Goal: Contribute content: Add original content to the website for others to see

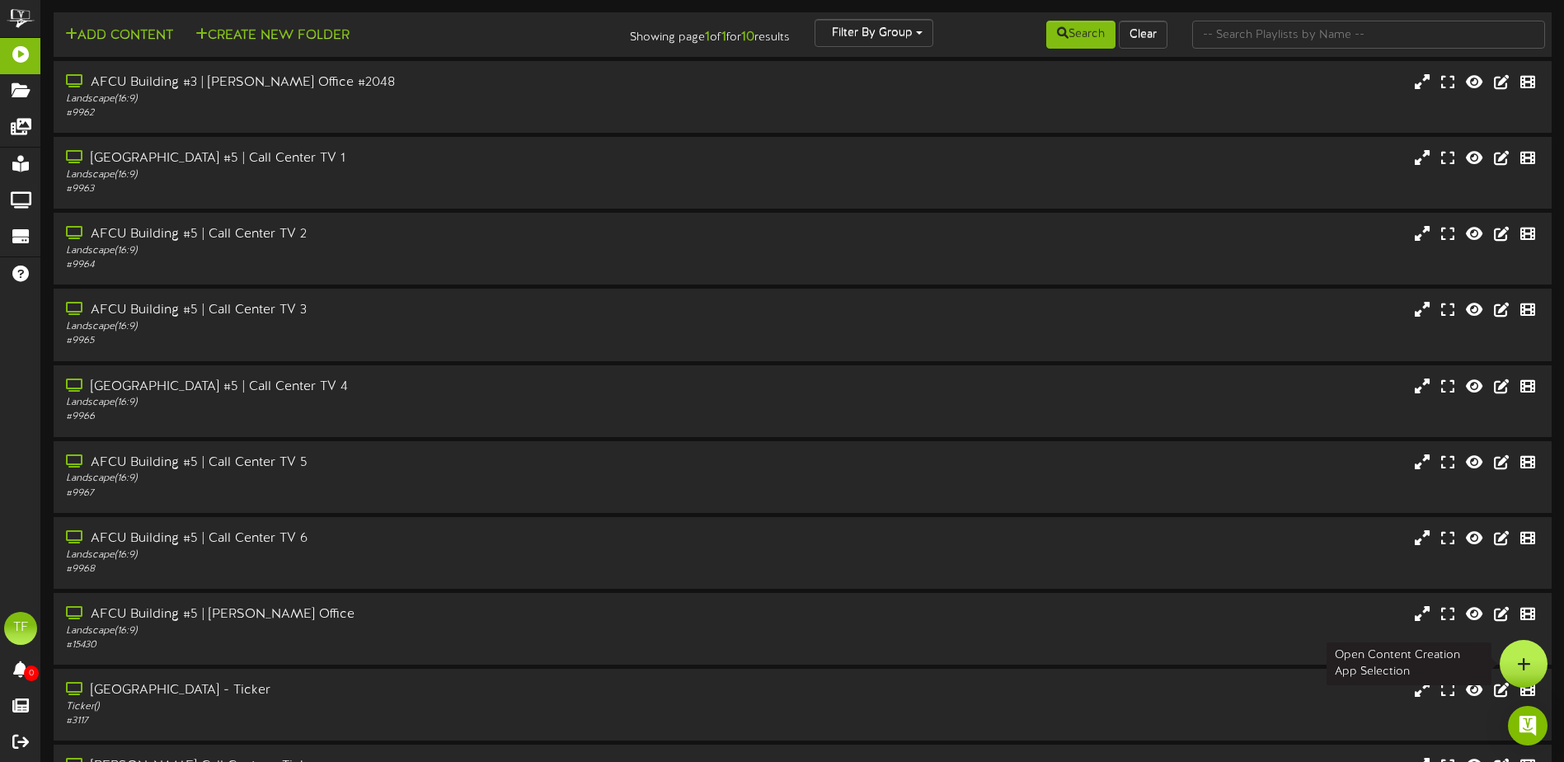
click at [1516, 653] on div at bounding box center [1524, 664] width 48 height 48
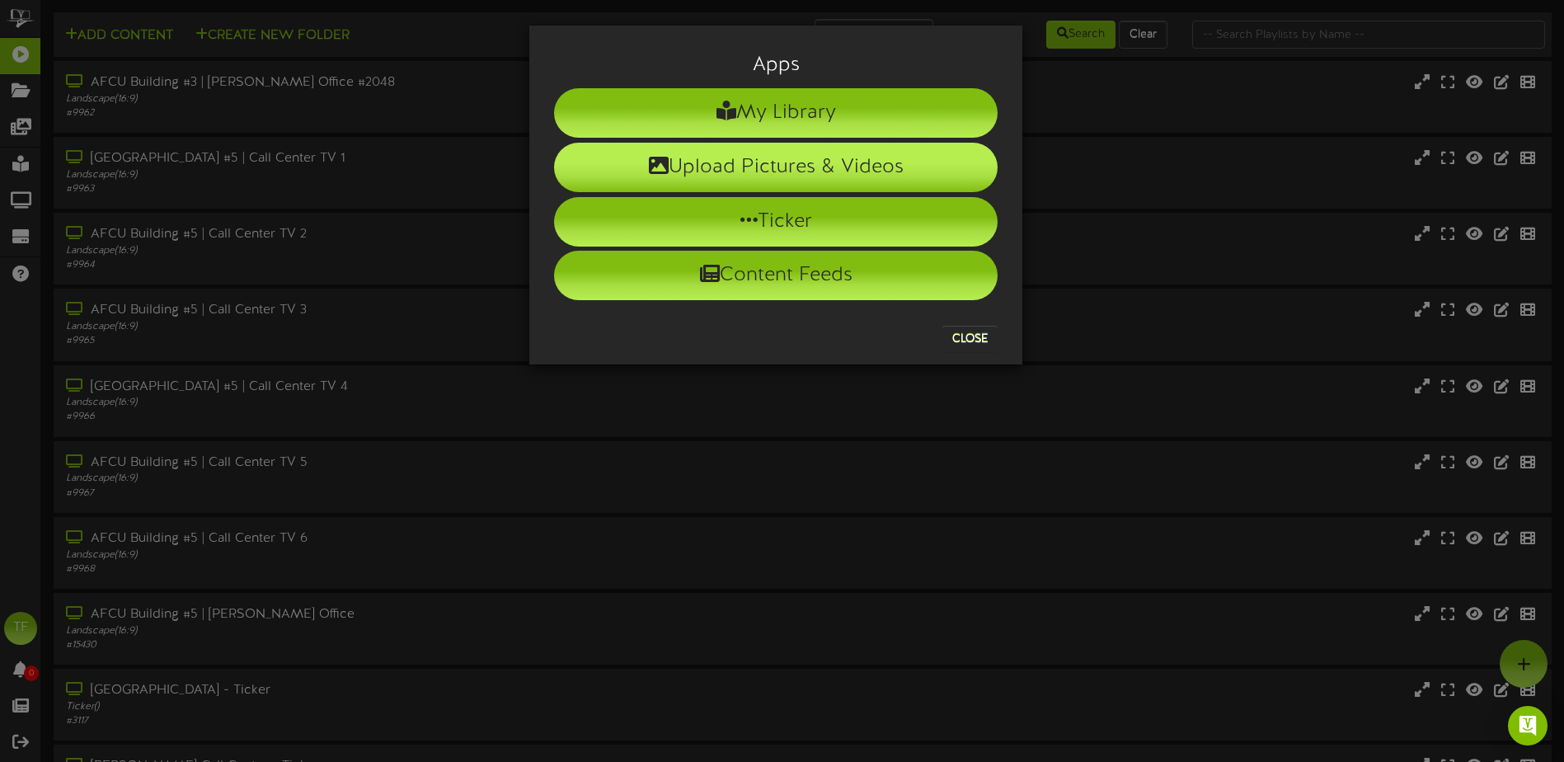
click at [772, 154] on li "Upload Pictures & Videos" at bounding box center [776, 167] width 444 height 49
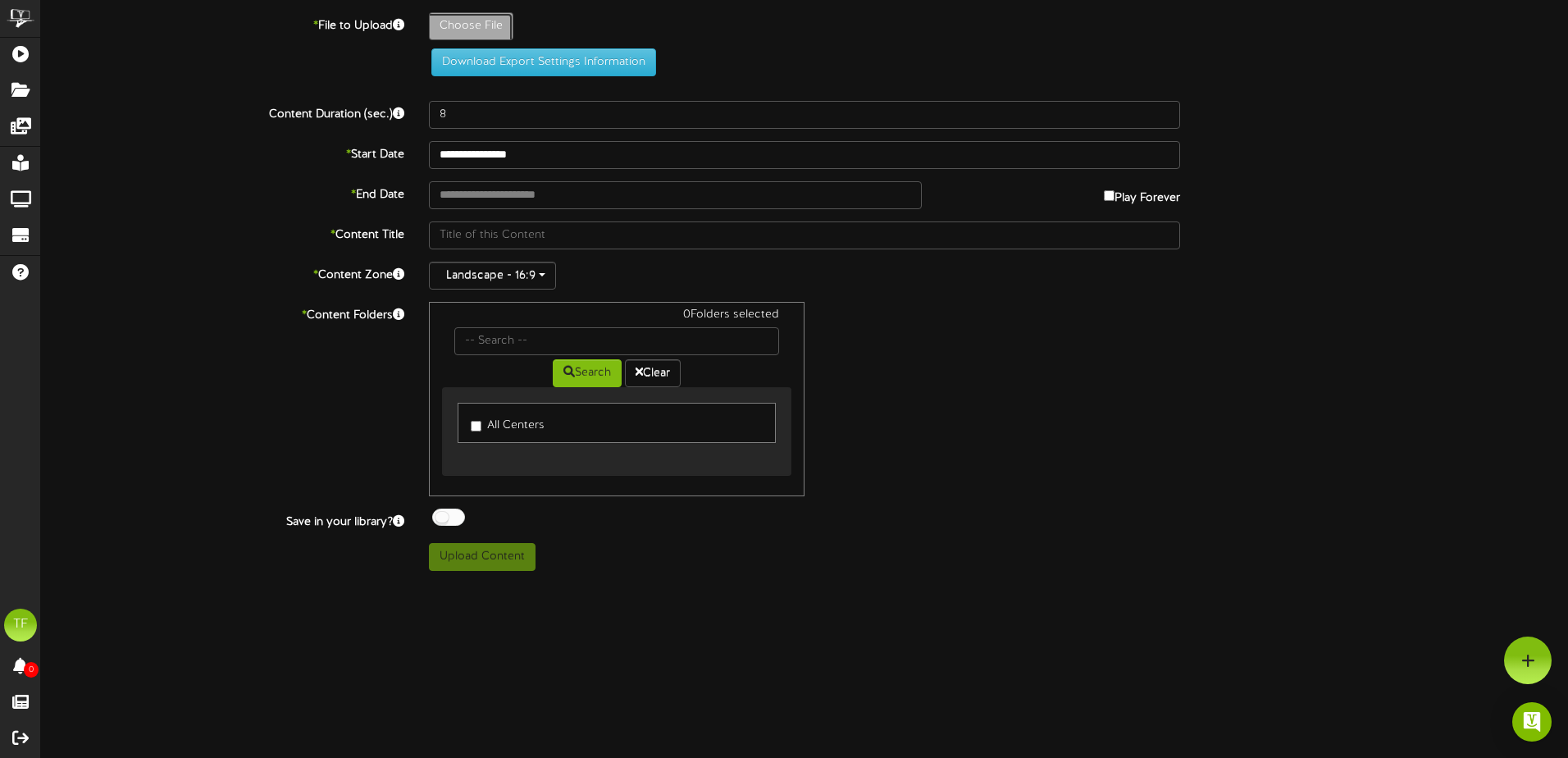
type input "**********"
type input "10-10AngelFoodCake"
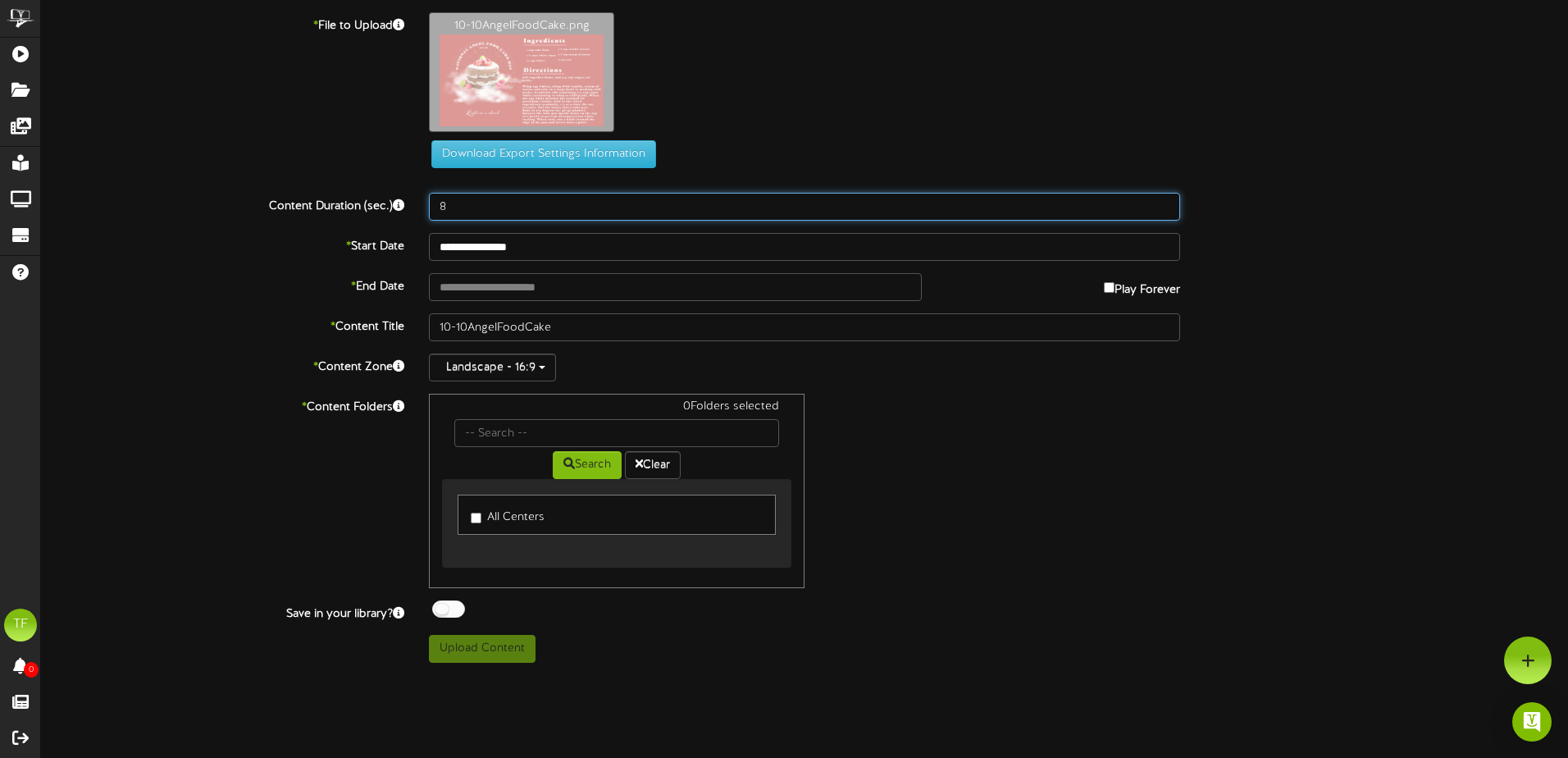
drag, startPoint x: 488, startPoint y: 206, endPoint x: 372, endPoint y: 208, distance: 116.0
click at [372, 208] on div "Content Duration (sec.) 8" at bounding box center [805, 207] width 1552 height 28
type input "30"
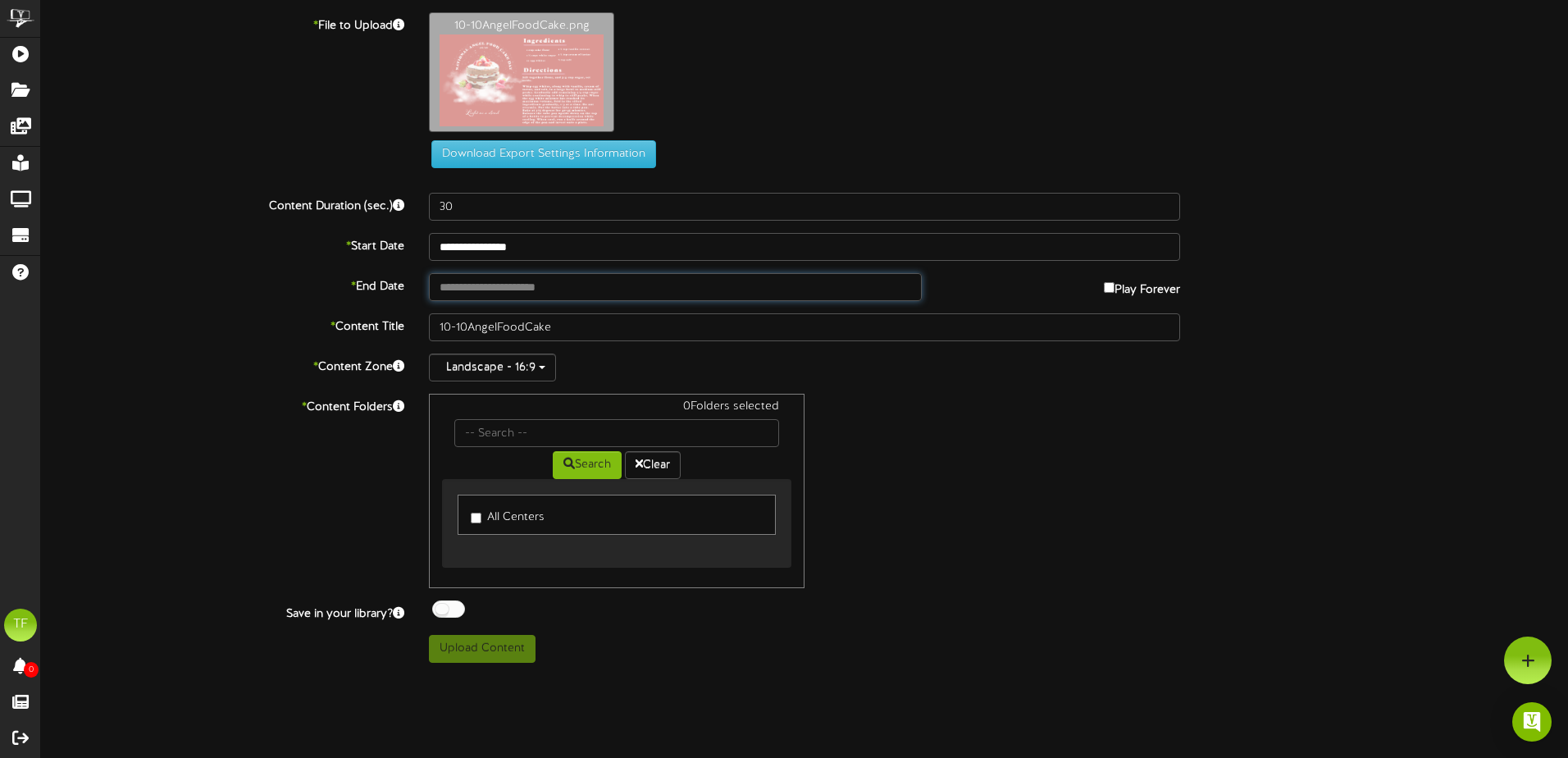
click at [489, 282] on input "text" at bounding box center [676, 287] width 493 height 28
type input "**********"
click at [456, 614] on div at bounding box center [448, 609] width 33 height 17
click at [475, 654] on button "Upload Content" at bounding box center [482, 649] width 106 height 28
